Goal: Task Accomplishment & Management: Use online tool/utility

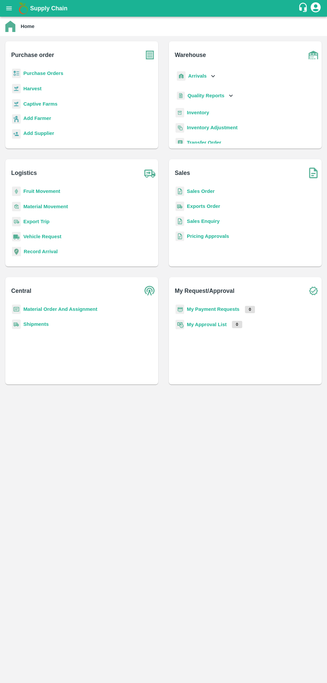
click at [204, 193] on b "Sales Order" at bounding box center [201, 191] width 28 height 5
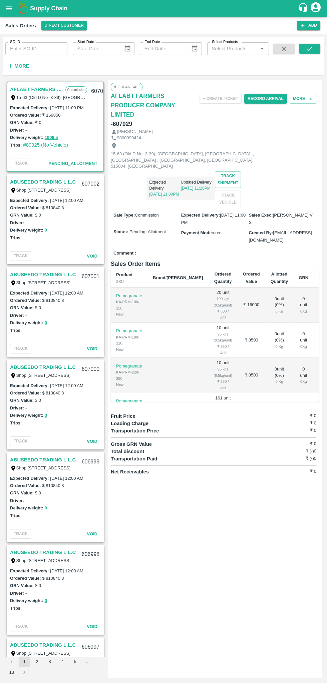
click at [43, 48] on input "SO ID" at bounding box center [36, 48] width 62 height 13
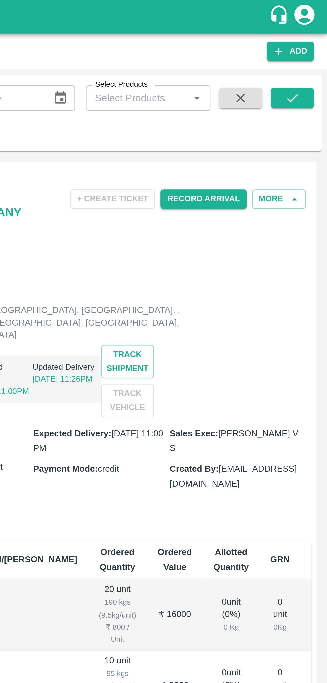
type input "606599"
click at [308, 47] on icon "submit" at bounding box center [309, 48] width 7 height 7
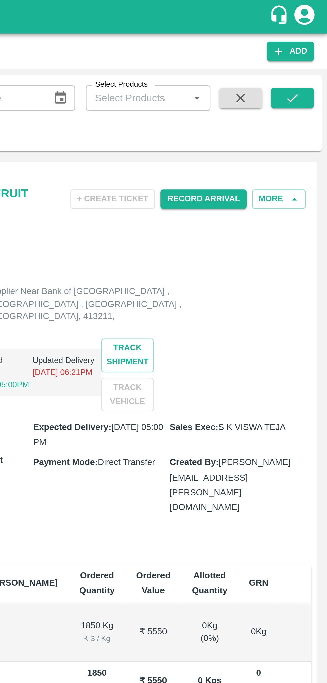
click at [265, 99] on button "Record Arrival" at bounding box center [265, 99] width 43 height 10
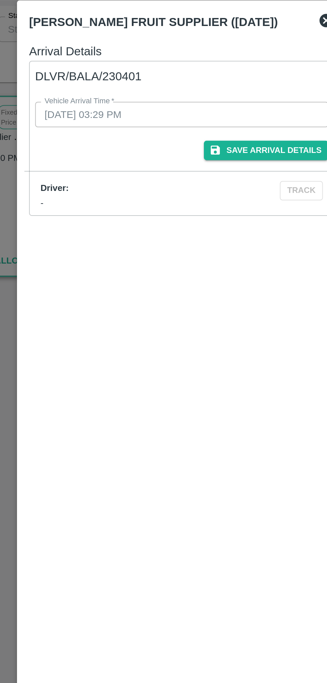
click at [208, 108] on button "Save Arrival Details" at bounding box center [205, 109] width 62 height 10
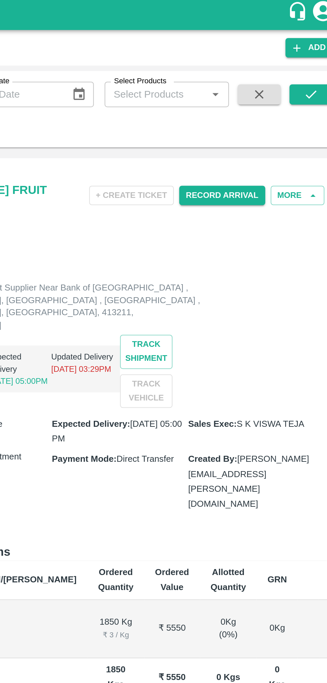
click at [265, 98] on button "Record Arrival" at bounding box center [265, 99] width 43 height 10
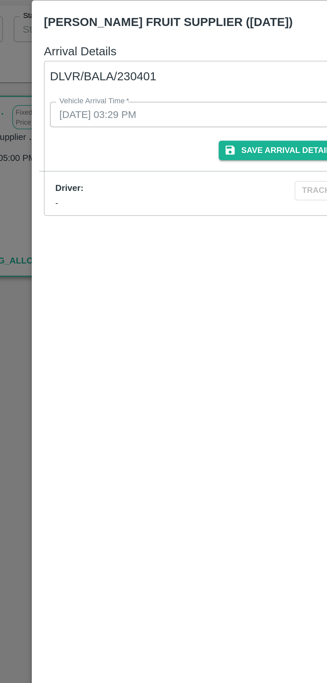
click at [201, 108] on button "Save Arrival Details" at bounding box center [205, 109] width 62 height 10
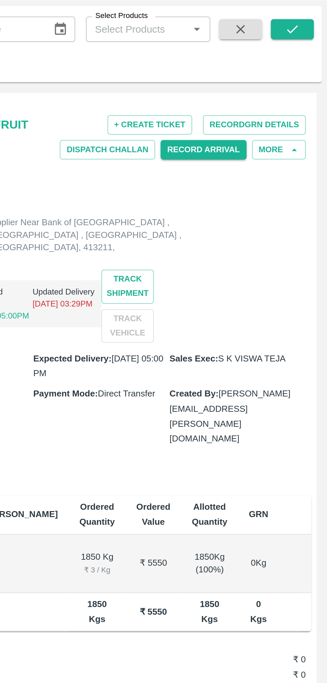
click at [292, 95] on button "Record GRN Details" at bounding box center [290, 96] width 51 height 10
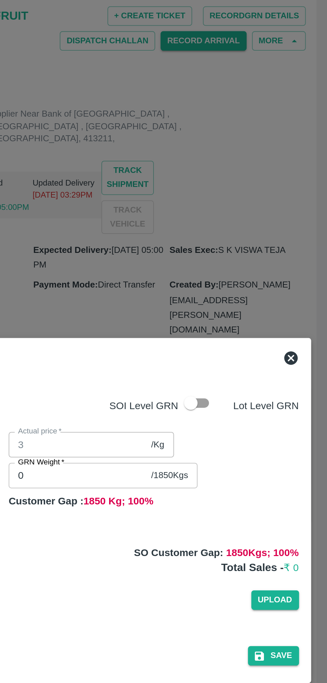
click at [264, 289] on input "checkbox" at bounding box center [259, 288] width 38 height 13
checkbox input "true"
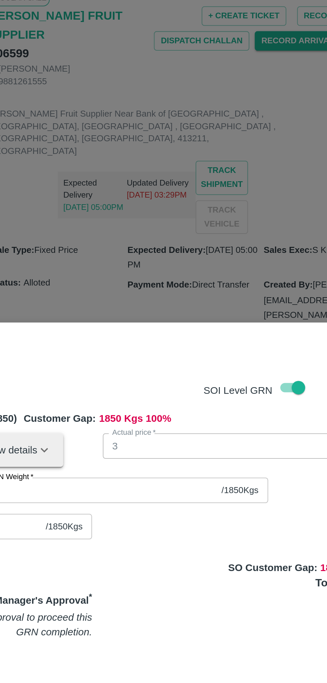
click at [206, 331] on input "0" at bounding box center [166, 331] width 118 height 13
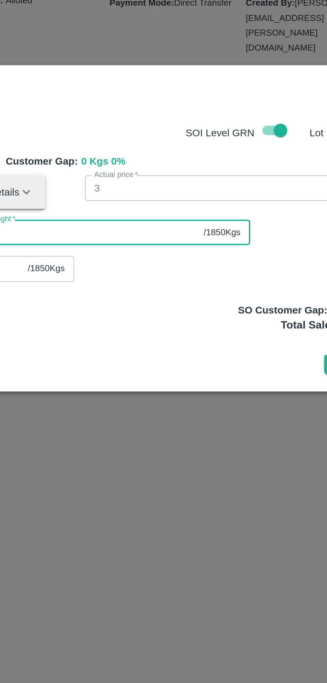
type input "1850"
click at [237, 407] on div "Save" at bounding box center [163, 409] width 298 height 10
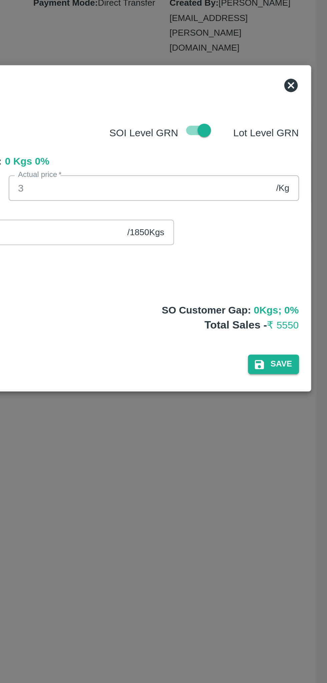
click at [300, 408] on button "Save" at bounding box center [299, 409] width 25 height 10
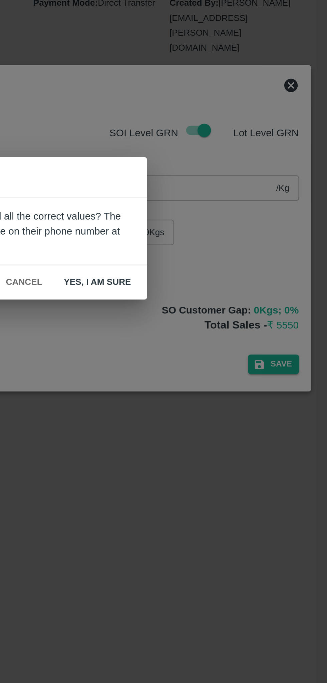
click at [218, 369] on button "Yes, I am sure" at bounding box center [213, 369] width 44 height 12
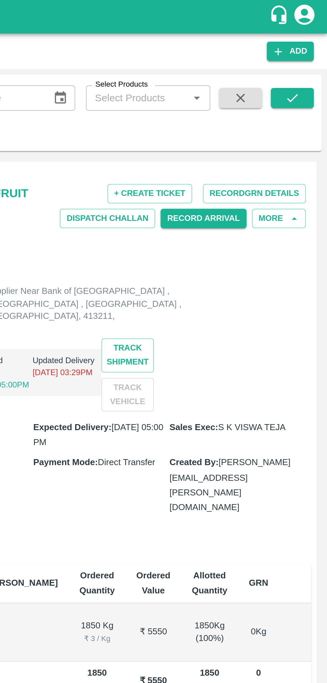
click at [294, 96] on button "Record GRN Details" at bounding box center [290, 96] width 51 height 10
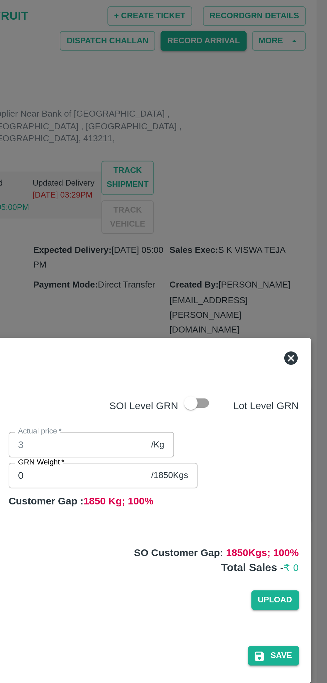
click at [264, 288] on input "checkbox" at bounding box center [259, 288] width 38 height 13
checkbox input "true"
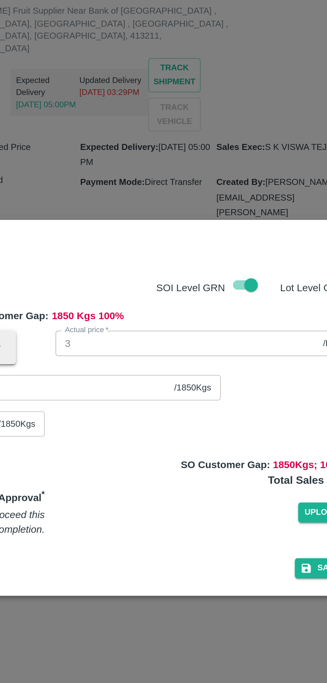
click at [225, 332] on input "0" at bounding box center [166, 331] width 118 height 13
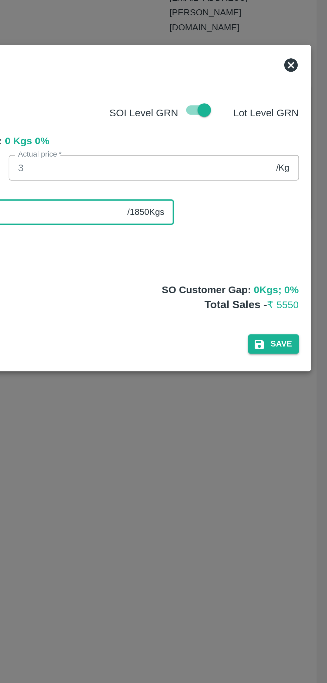
type input "1850"
click at [300, 408] on button "Save" at bounding box center [299, 409] width 25 height 10
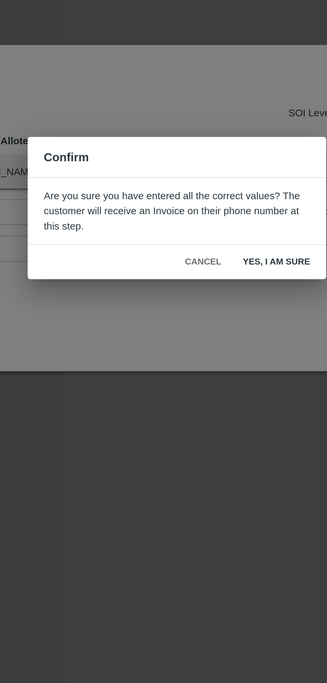
click at [216, 367] on button "Yes, I am sure" at bounding box center [213, 369] width 44 height 12
